Goal: Use online tool/utility

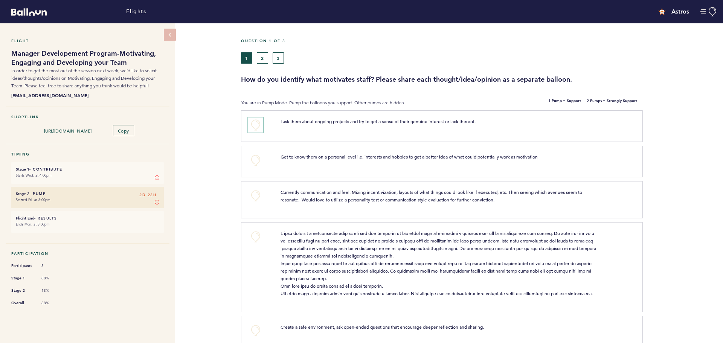
click at [253, 126] on button "+0" at bounding box center [255, 124] width 15 height 15
click at [253, 126] on span "+1" at bounding box center [255, 124] width 5 height 8
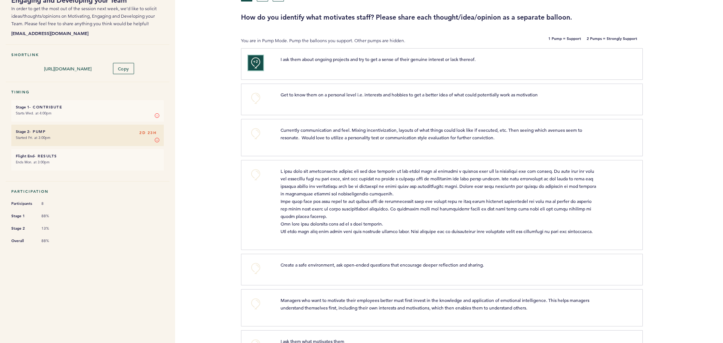
scroll to position [75, 0]
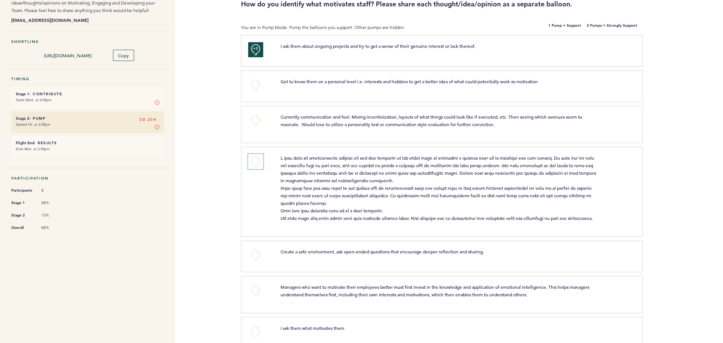
click at [254, 158] on button "+0" at bounding box center [255, 161] width 15 height 15
click at [254, 158] on span "+1" at bounding box center [255, 161] width 5 height 8
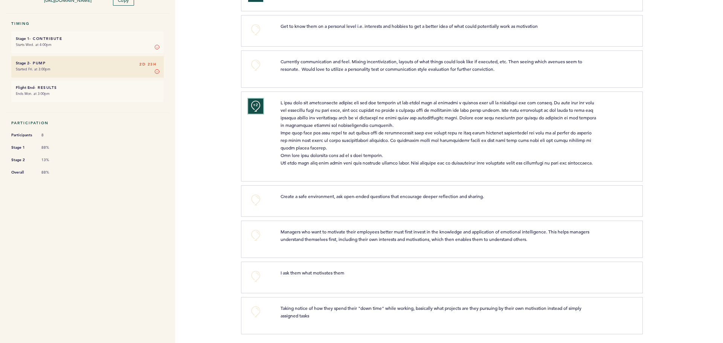
scroll to position [140, 0]
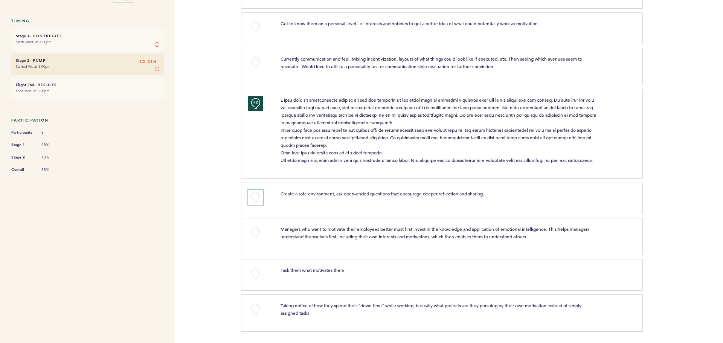
click at [256, 197] on button "+0" at bounding box center [255, 197] width 15 height 15
